Goal: Check status: Check status

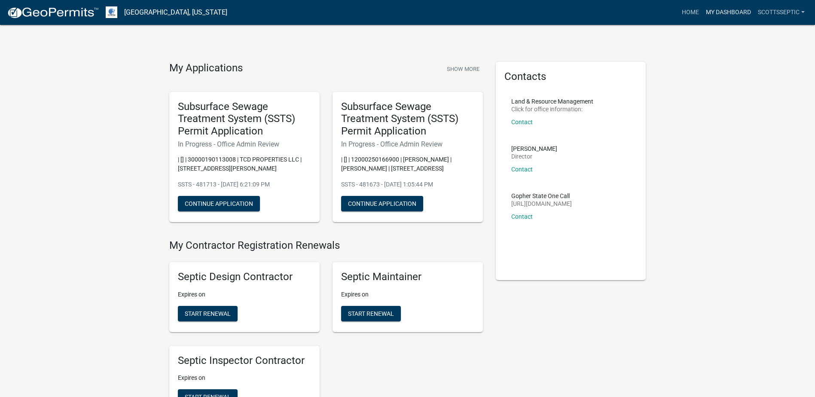
click at [716, 11] on link "My Dashboard" at bounding box center [728, 12] width 52 height 16
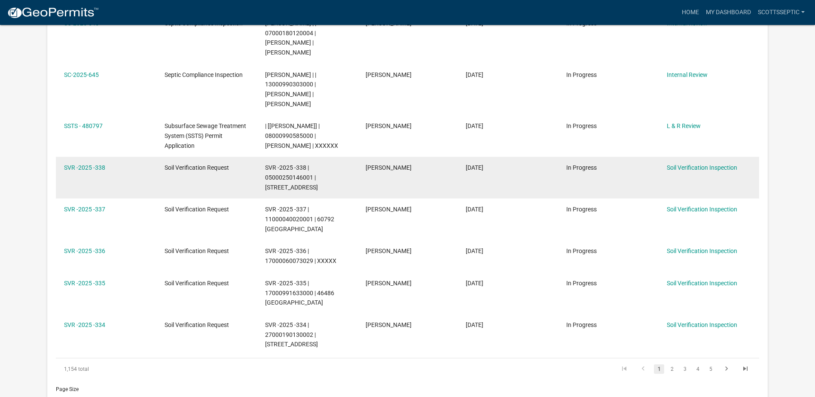
scroll to position [387, 0]
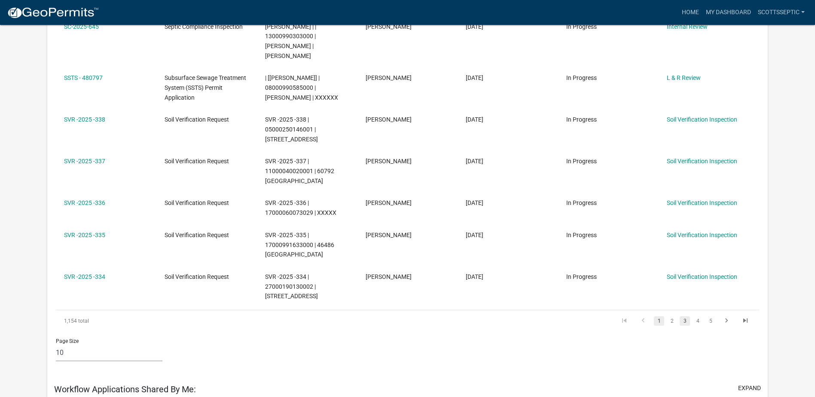
click at [683, 316] on link "3" at bounding box center [685, 320] width 10 height 9
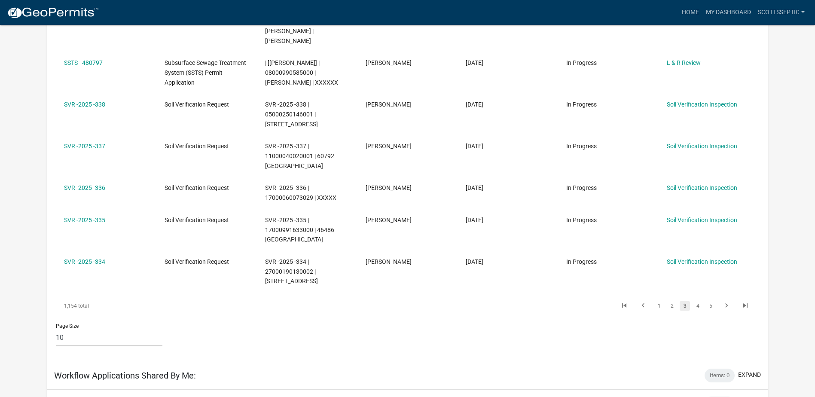
scroll to position [372, 0]
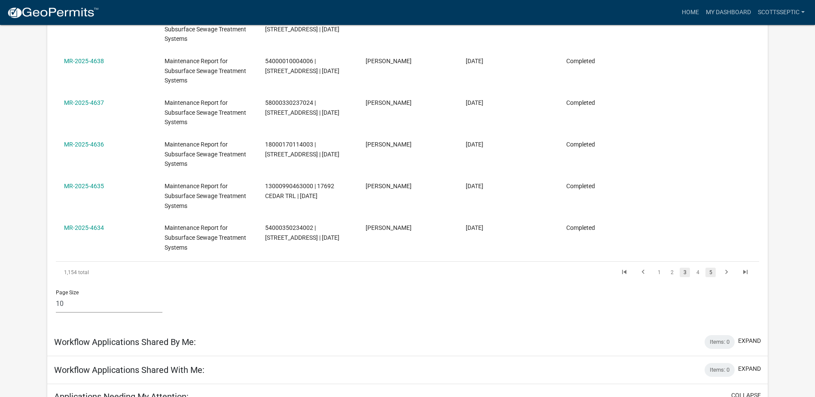
click at [711, 273] on link "5" at bounding box center [710, 272] width 10 height 9
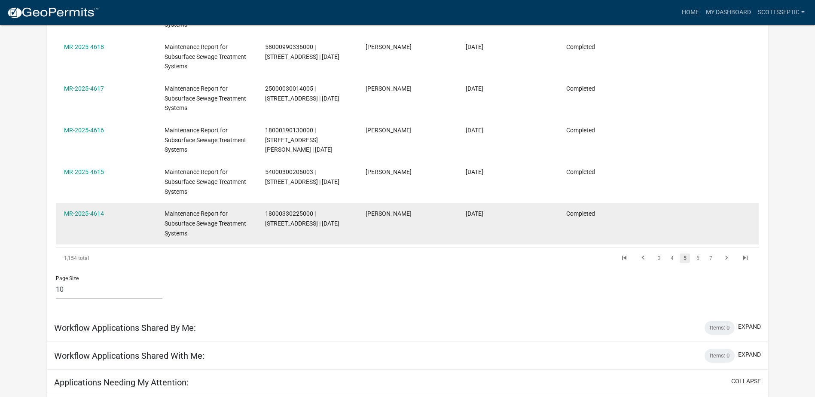
scroll to position [387, 0]
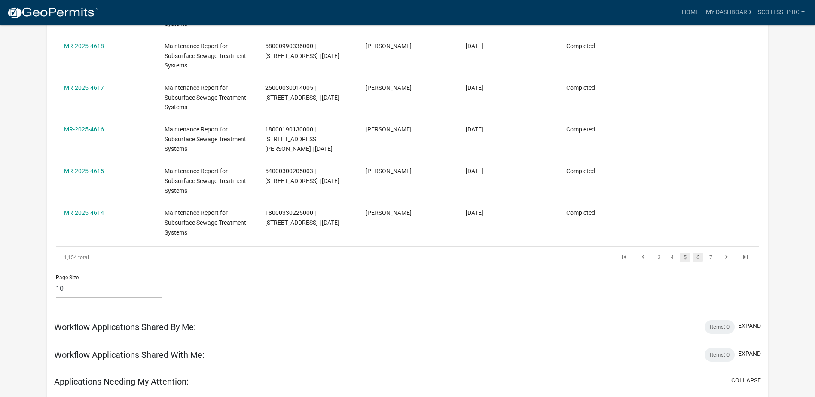
click at [695, 256] on link "6" at bounding box center [697, 257] width 10 height 9
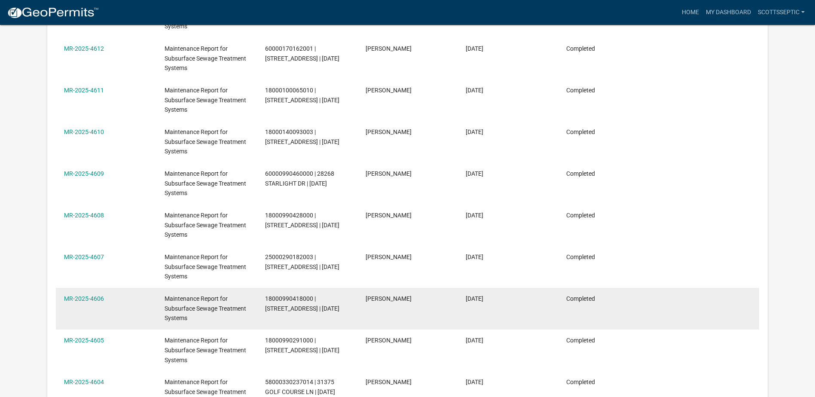
scroll to position [344, 0]
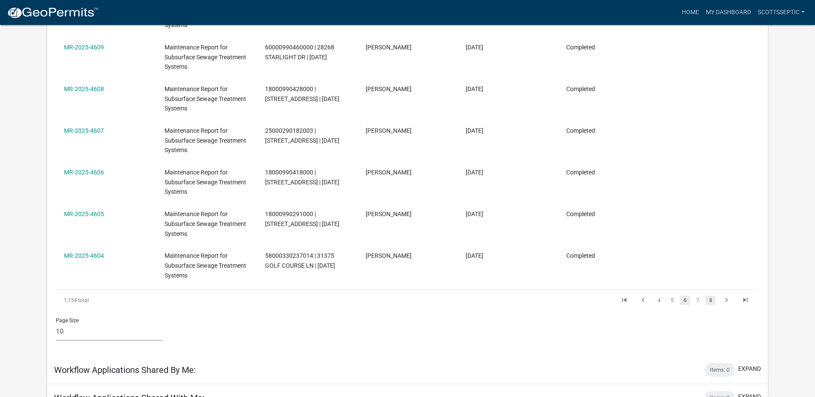
click at [711, 298] on link "8" at bounding box center [710, 300] width 10 height 9
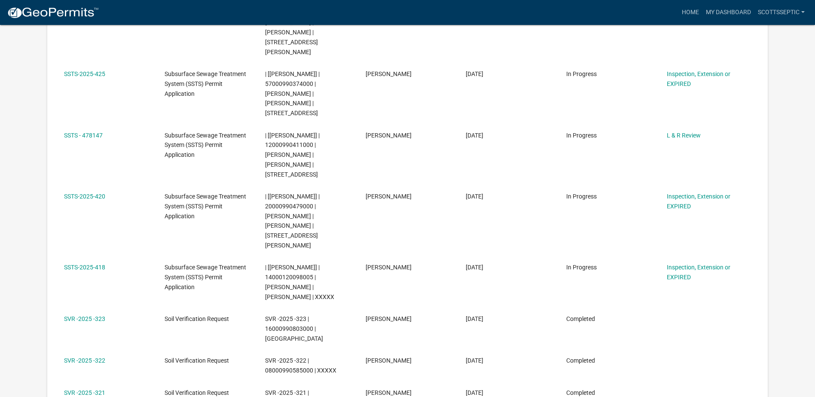
scroll to position [373, 0]
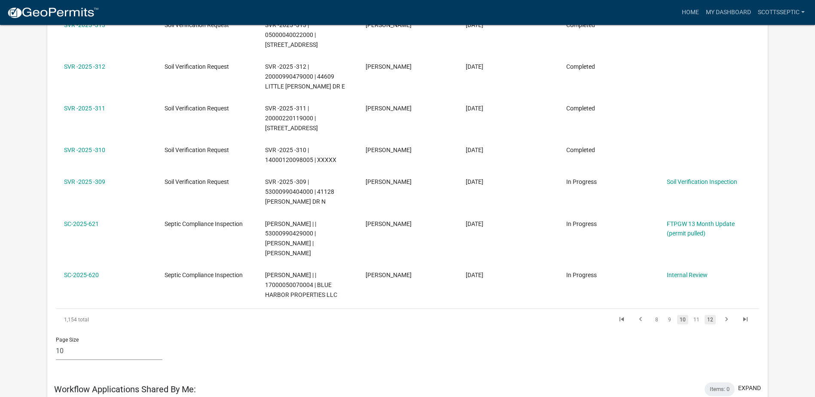
click at [712, 315] on link "12" at bounding box center [710, 319] width 11 height 9
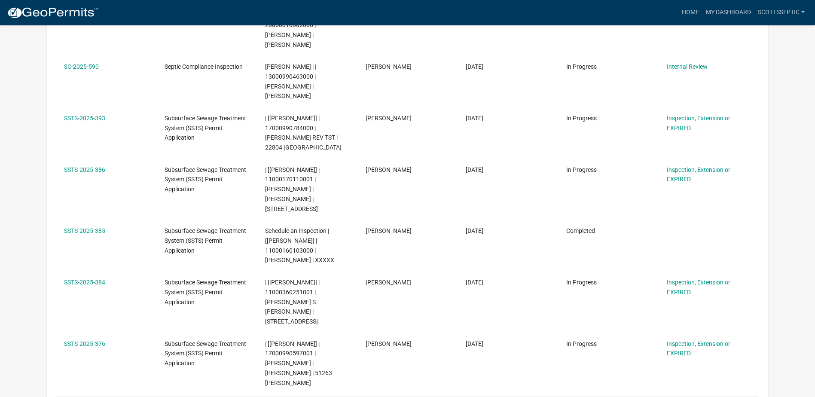
scroll to position [344, 0]
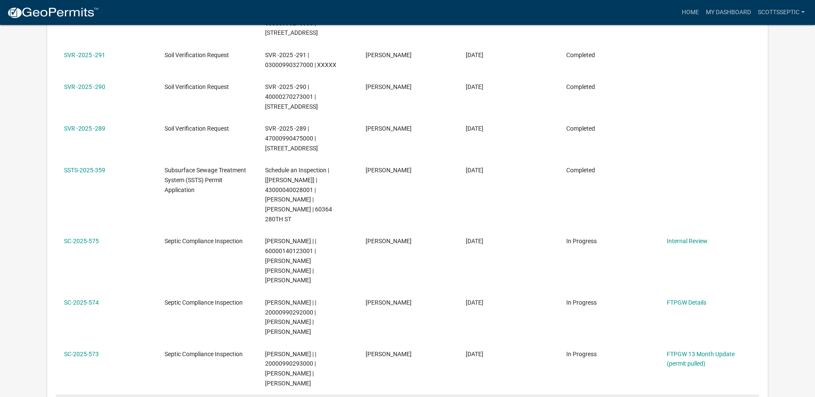
scroll to position [377, 0]
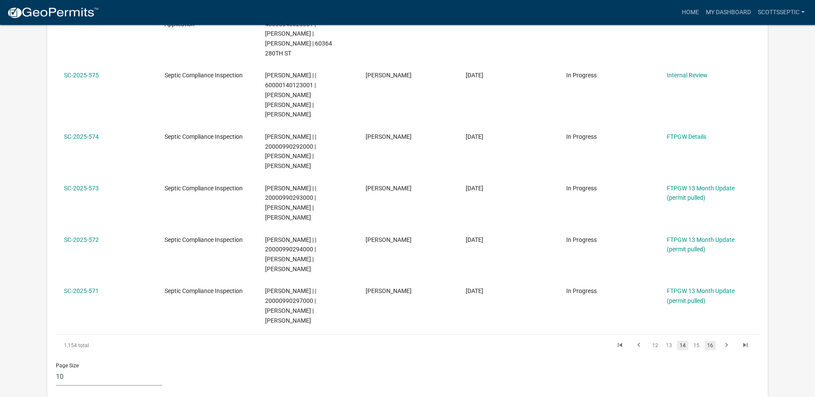
click at [710, 341] on link "16" at bounding box center [710, 345] width 11 height 9
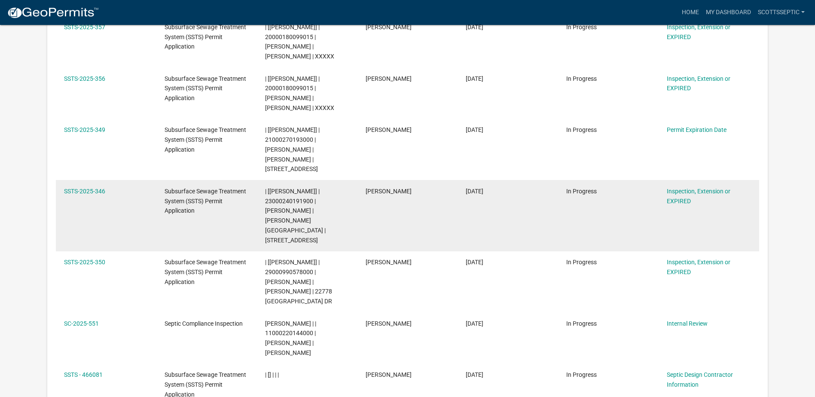
scroll to position [178, 0]
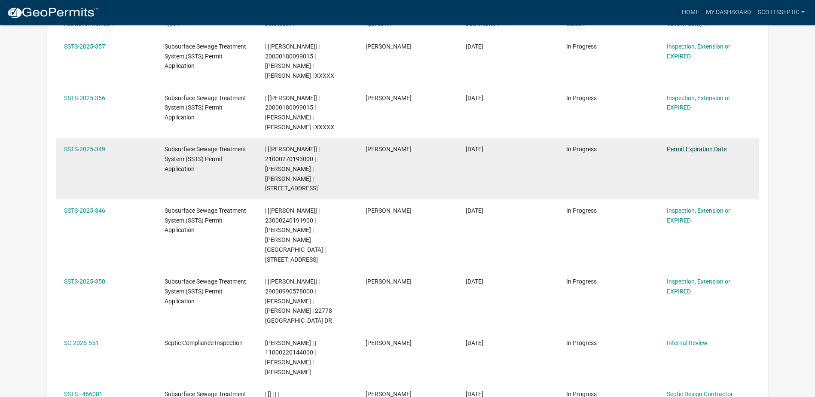
click at [687, 148] on link "Permit Expiration Date" at bounding box center [697, 149] width 60 height 7
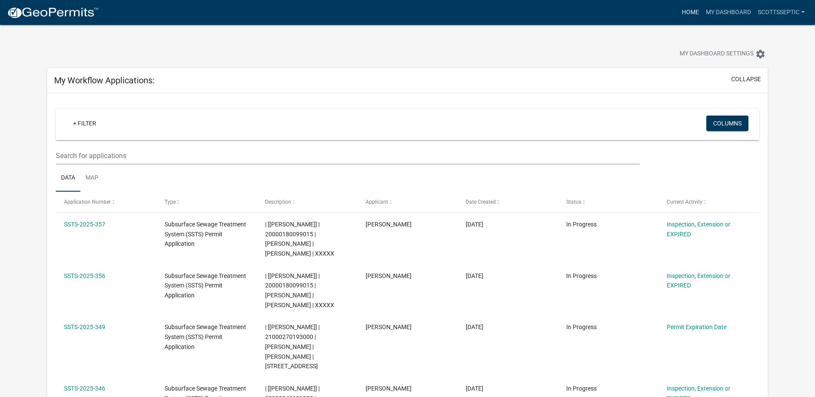
click at [683, 9] on link "Home" at bounding box center [690, 12] width 24 height 16
